Goal: Find specific page/section: Locate a particular part of the current website

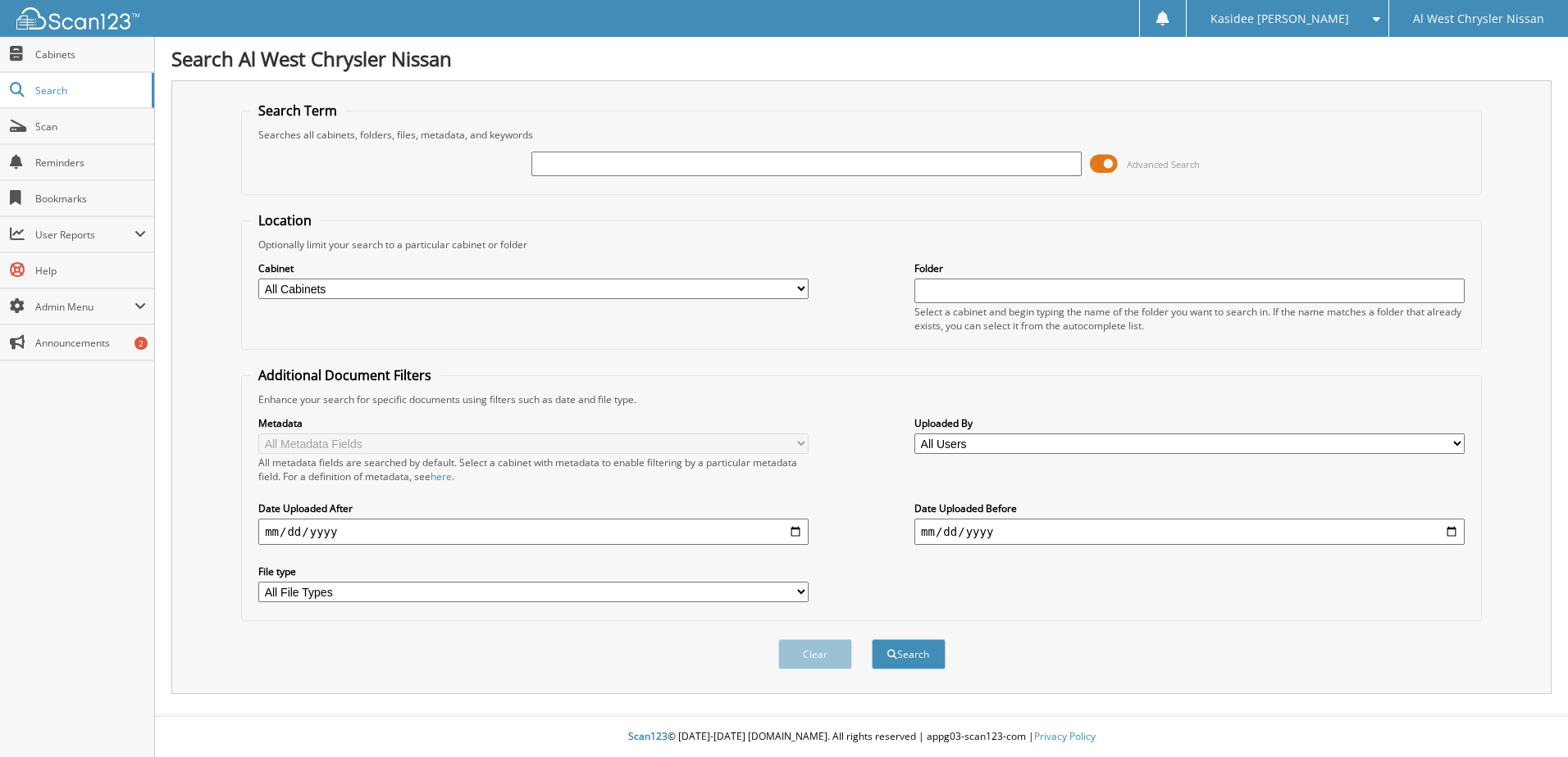
click at [579, 161] on input "text" at bounding box center [806, 163] width 550 height 24
type input "[PERSON_NAME]"
click at [872, 639] on button "Search" at bounding box center [909, 654] width 74 height 30
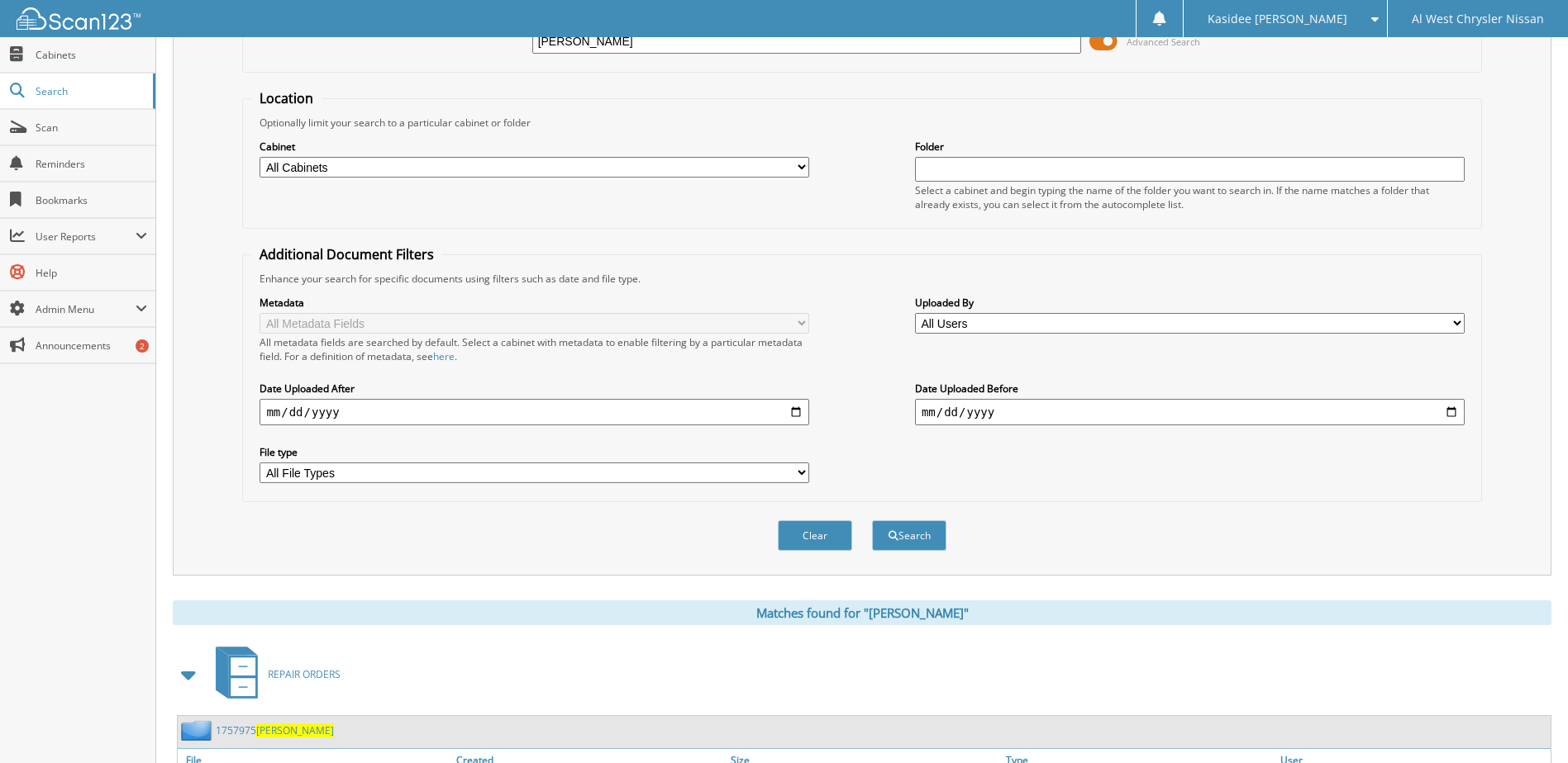
scroll to position [413, 0]
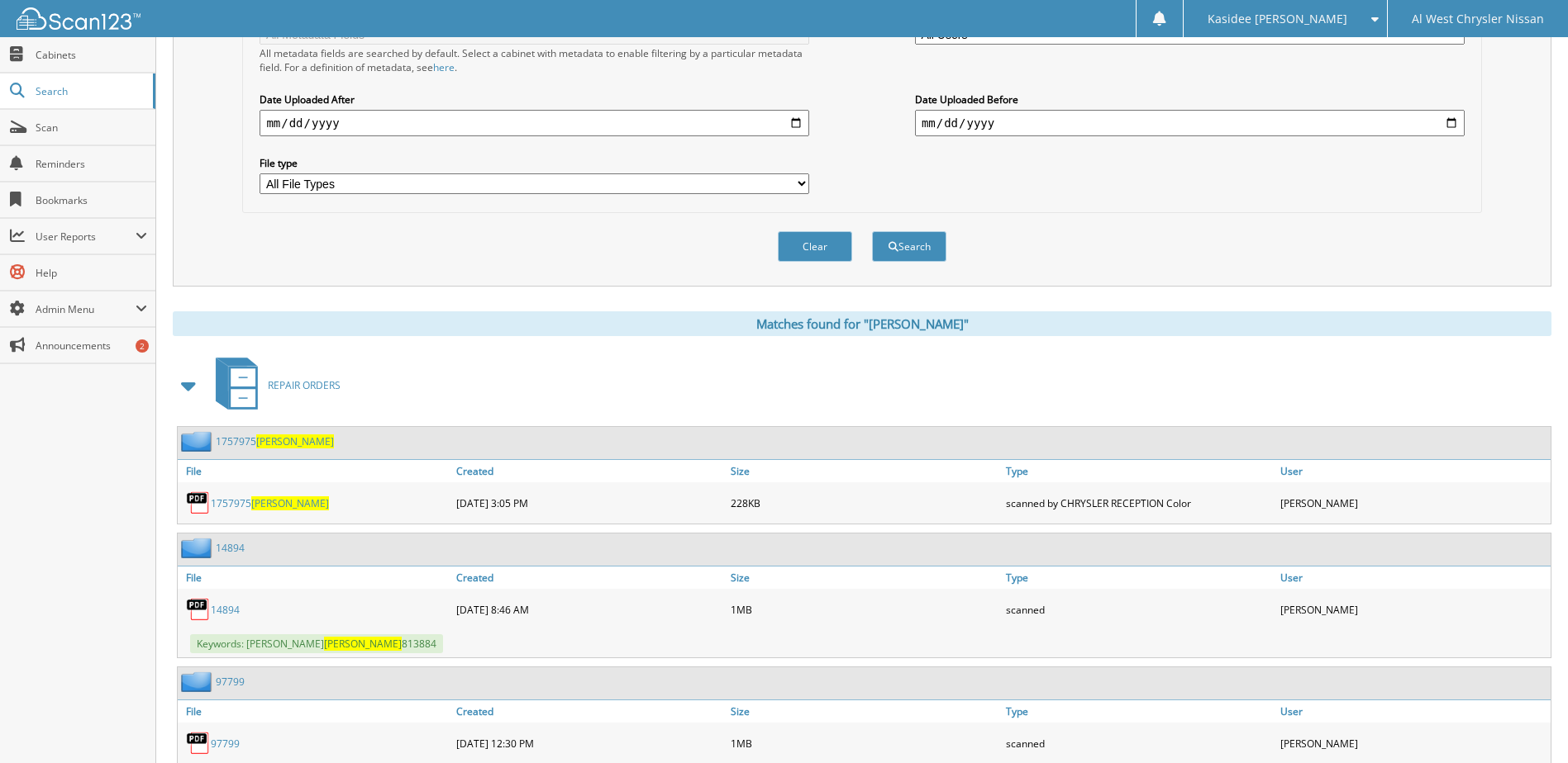
click at [191, 395] on span at bounding box center [189, 386] width 23 height 30
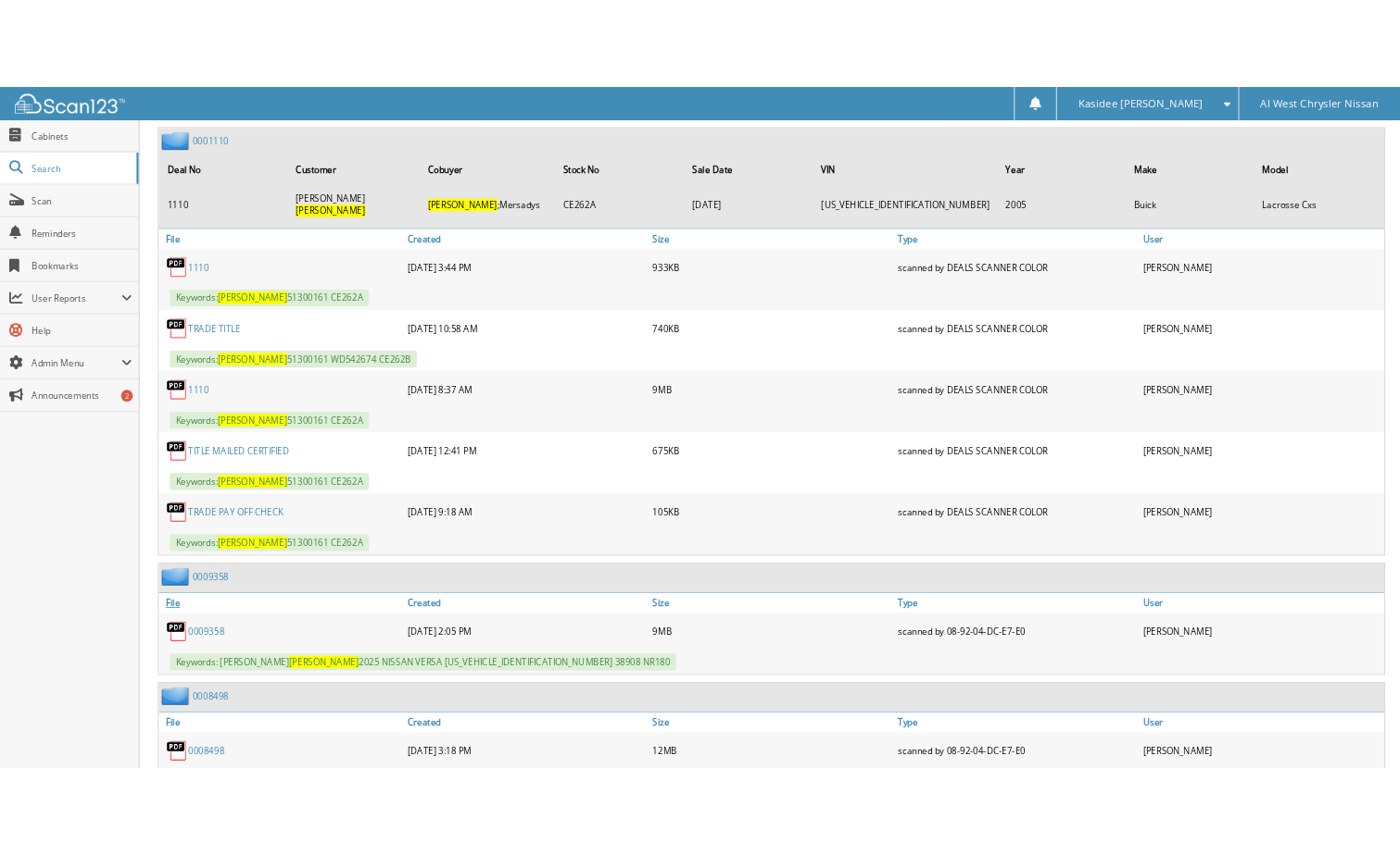
scroll to position [1296, 0]
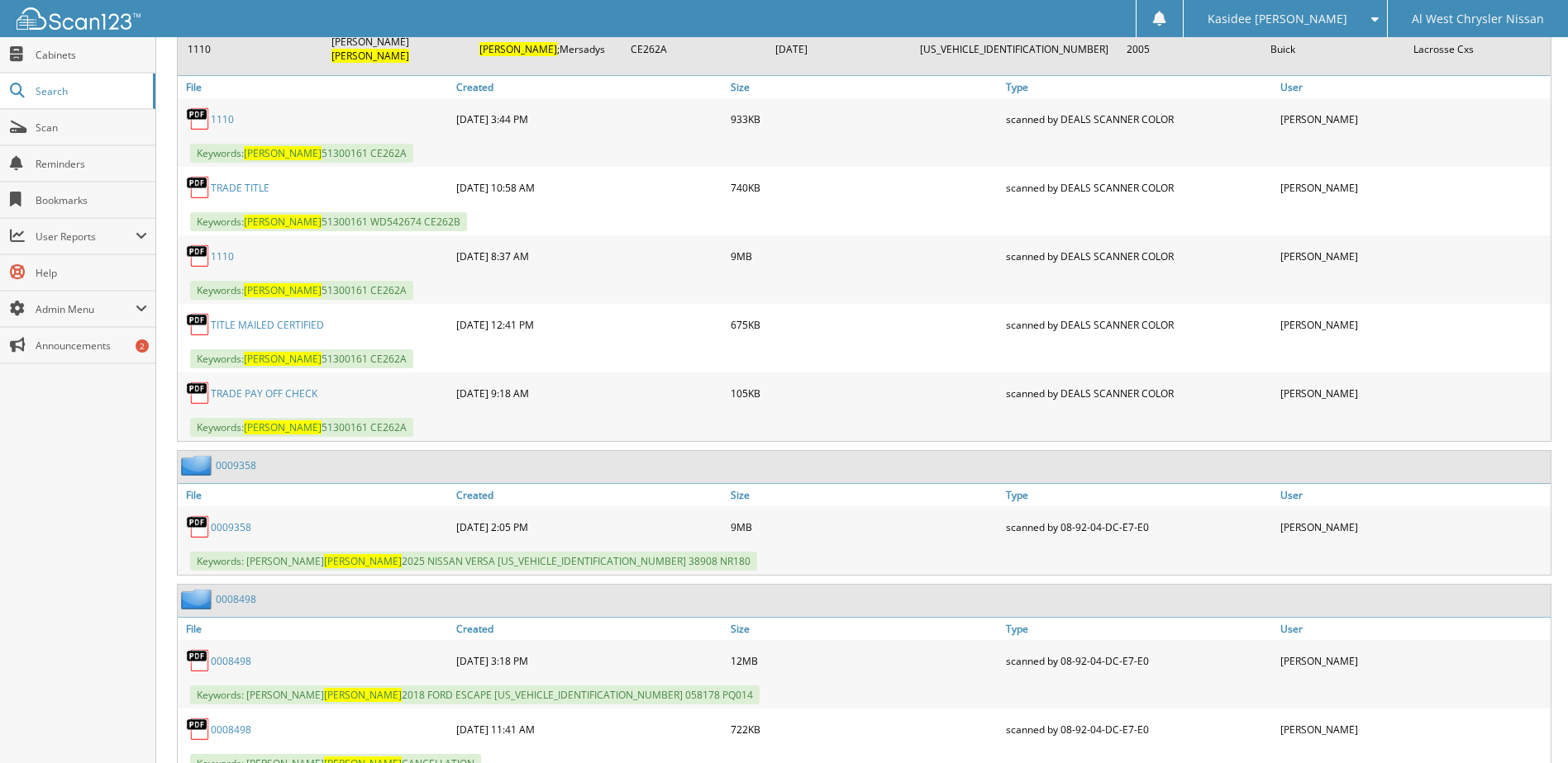
click at [242, 521] on link "0009358" at bounding box center [232, 527] width 41 height 14
